Goal: Transaction & Acquisition: Subscribe to service/newsletter

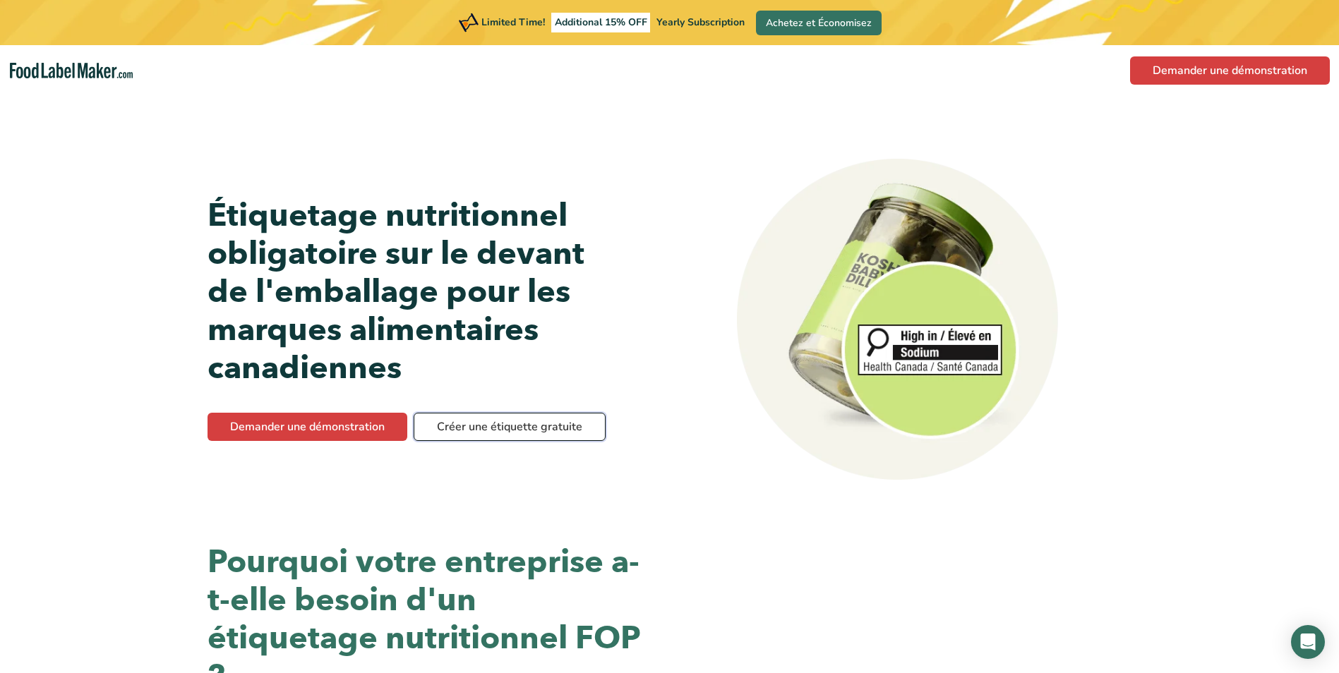
click at [535, 428] on link "Créer une étiquette gratuite" at bounding box center [510, 427] width 192 height 28
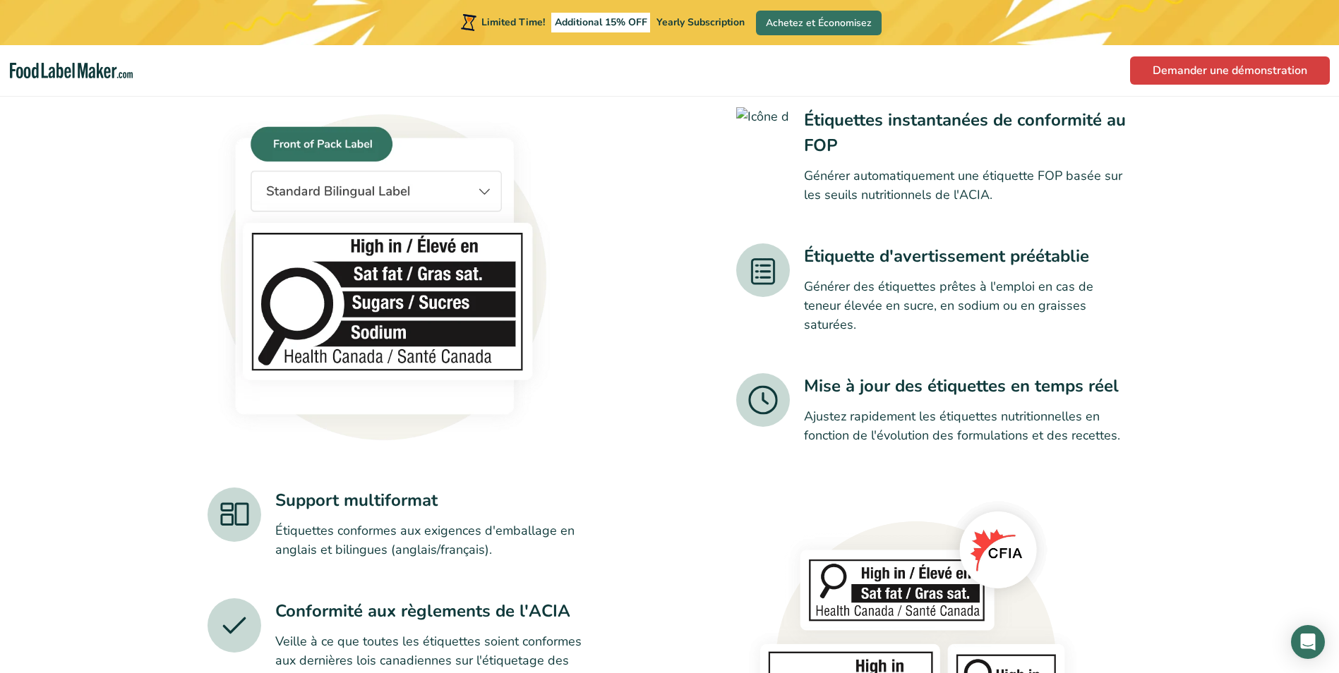
scroll to position [1129, 0]
click at [471, 186] on img at bounding box center [384, 275] width 353 height 332
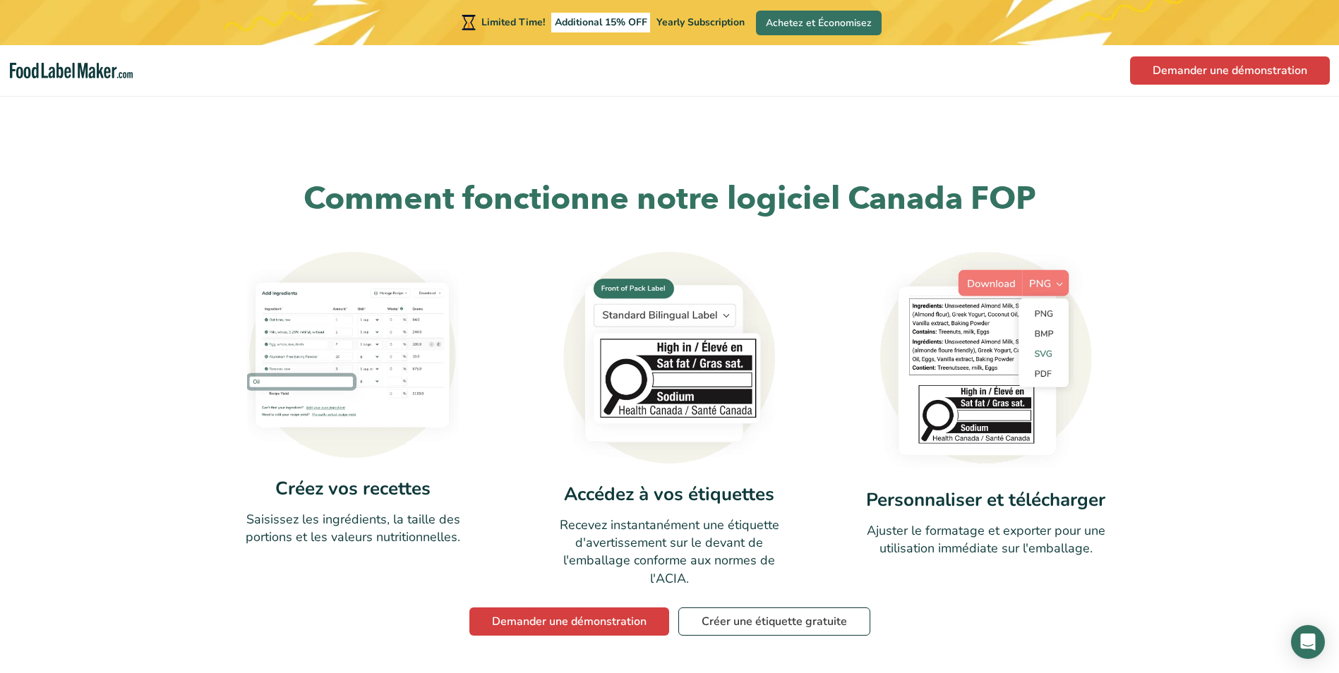
scroll to position [1906, 0]
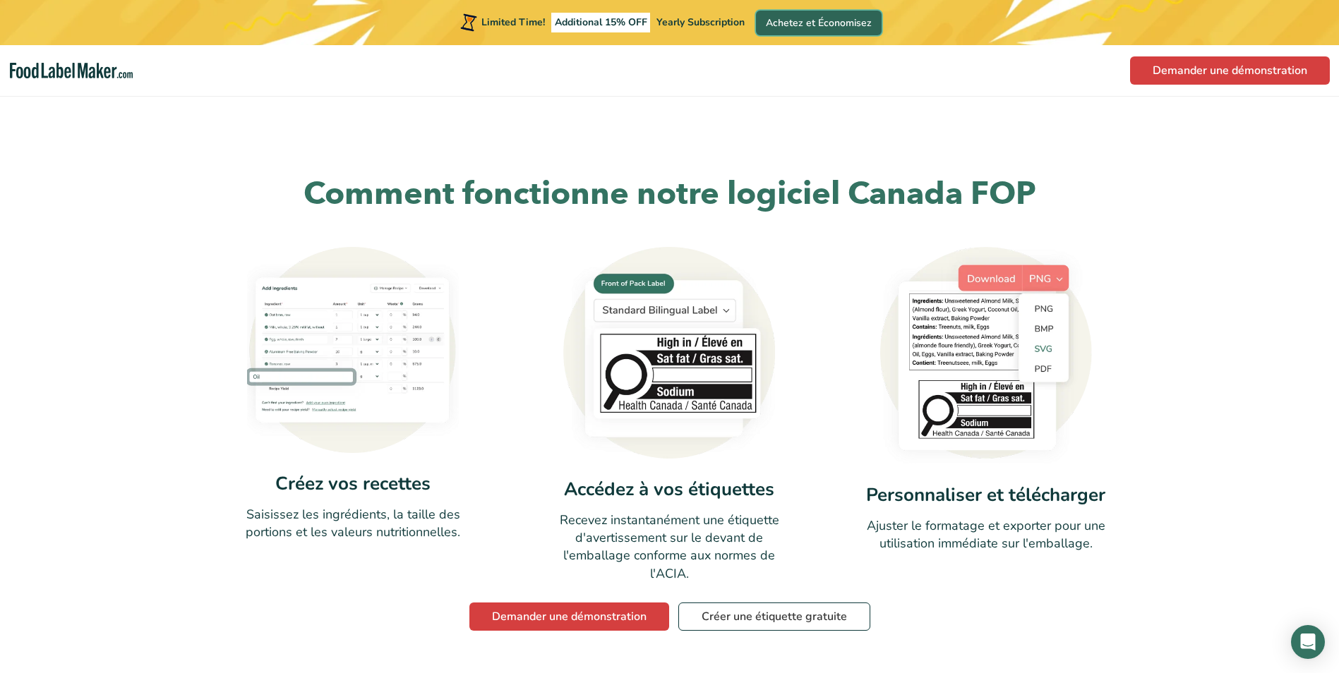
click at [830, 18] on link "Achetez et Économisez" at bounding box center [819, 23] width 126 height 25
